Goal: Find specific page/section: Locate a particular part of the current website

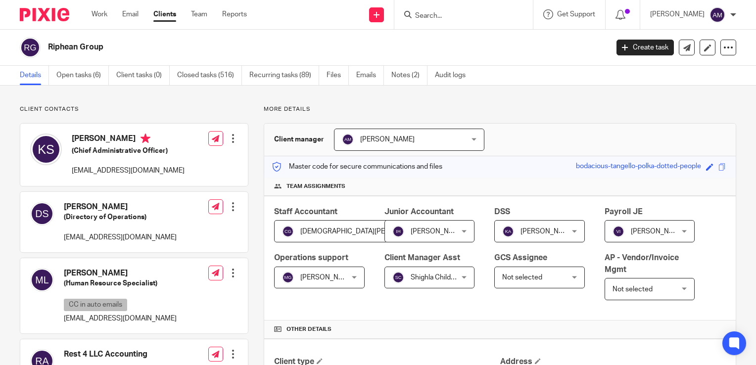
scroll to position [198, 0]
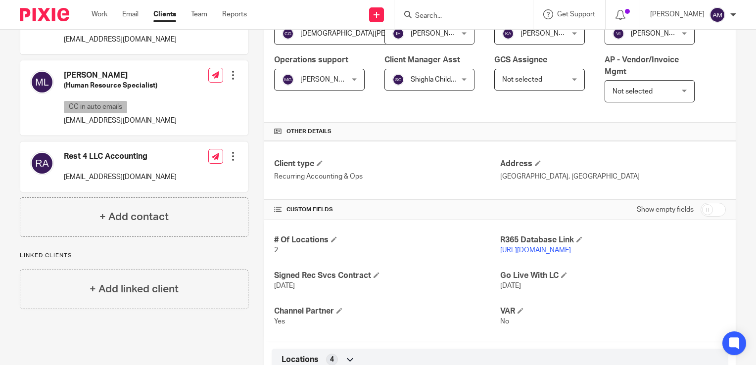
click at [465, 19] on input "Search" at bounding box center [458, 16] width 89 height 9
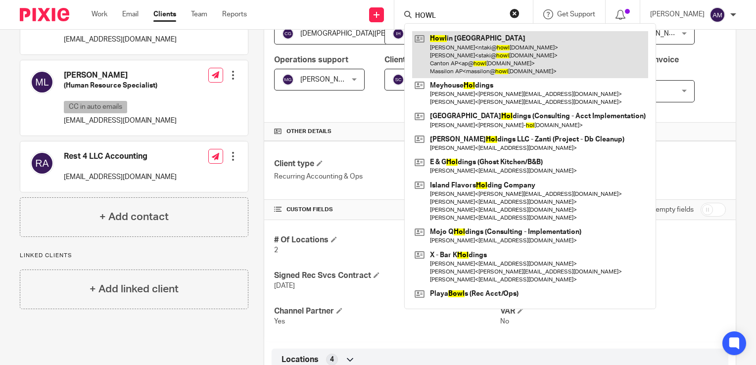
type input "HOWL"
click at [489, 54] on link at bounding box center [530, 54] width 236 height 47
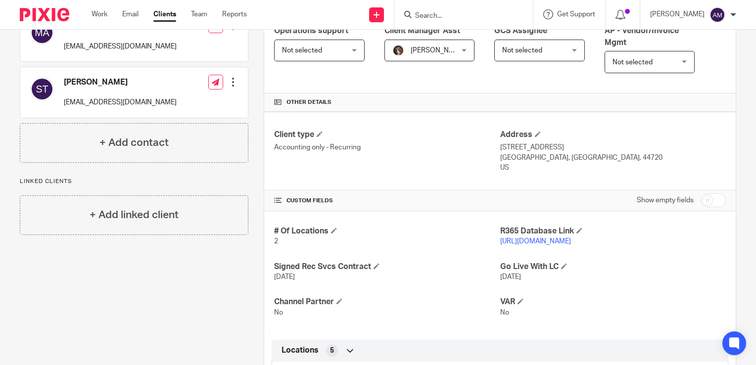
scroll to position [247, 0]
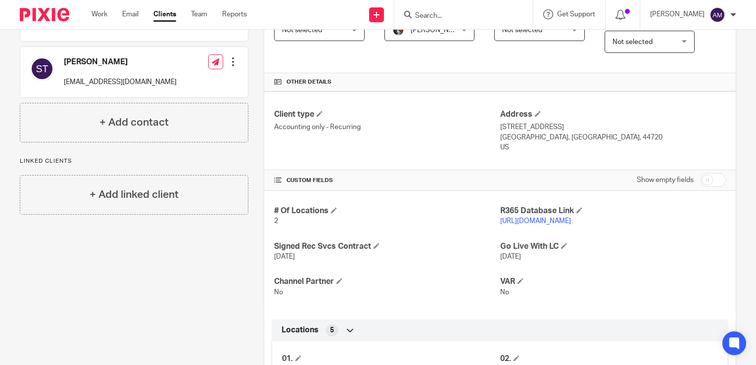
click at [524, 221] on link "https://howlinbird.restaurant365.com" at bounding box center [535, 221] width 71 height 7
click at [456, 15] on input "Search" at bounding box center [458, 16] width 89 height 9
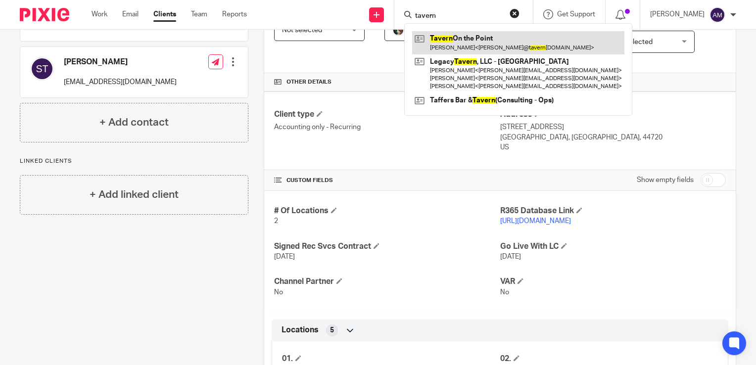
type input "tavern"
click at [494, 42] on link at bounding box center [518, 42] width 212 height 23
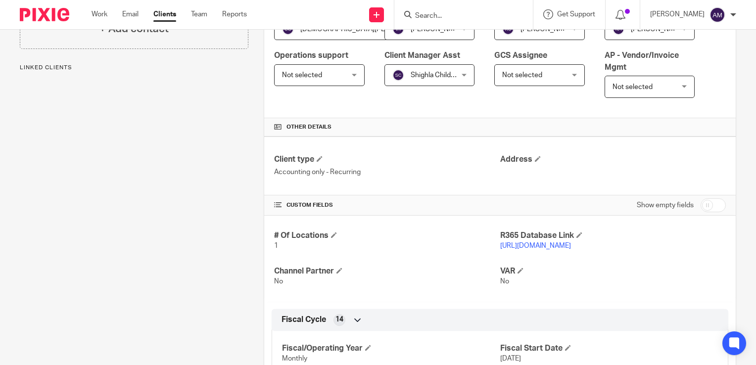
scroll to position [247, 0]
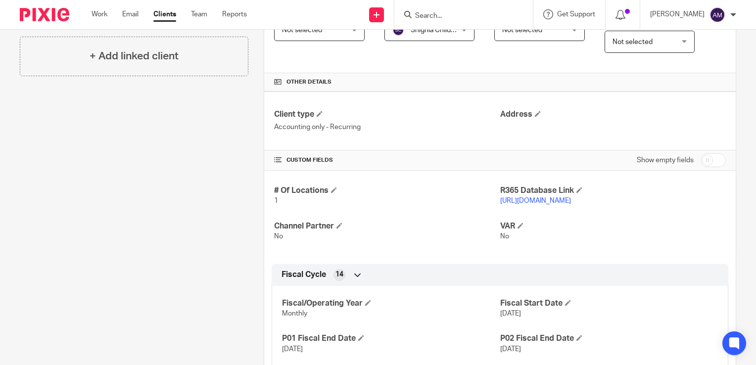
click at [532, 198] on link "https://tavernonthepoint.restaurant365.com/#/user/login" at bounding box center [535, 200] width 71 height 7
click at [548, 202] on link "https://tavernonthepoint.restaurant365.com/#/user/login" at bounding box center [535, 200] width 71 height 7
click at [451, 15] on input "Search" at bounding box center [458, 16] width 89 height 9
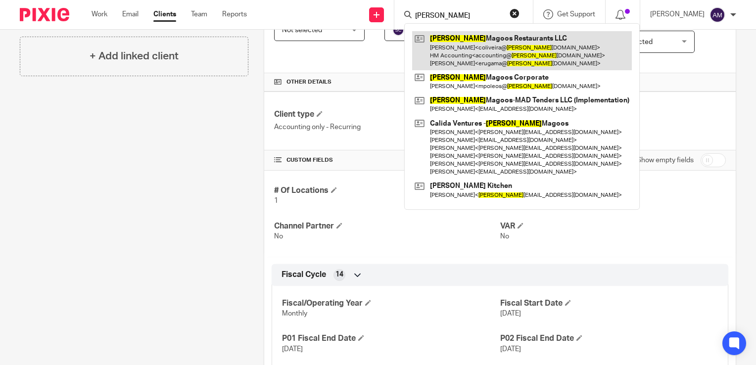
type input "huey"
click at [515, 47] on link at bounding box center [522, 50] width 220 height 39
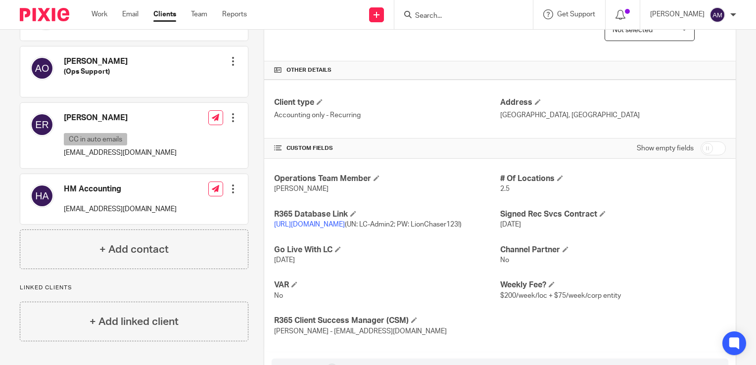
scroll to position [297, 0]
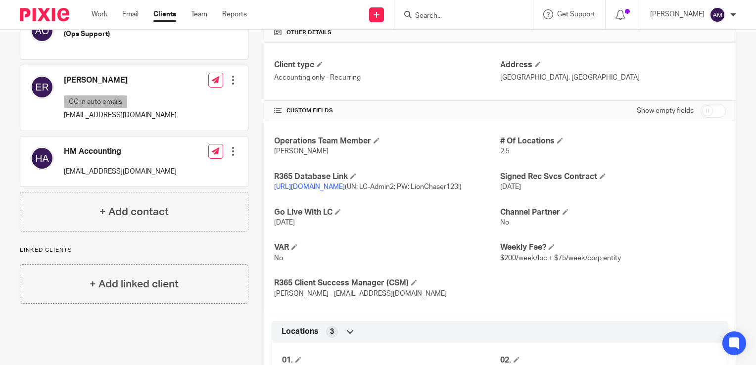
click at [345, 187] on link "[URL][DOMAIN_NAME]" at bounding box center [309, 187] width 71 height 7
